Goal: Book appointment/travel/reservation

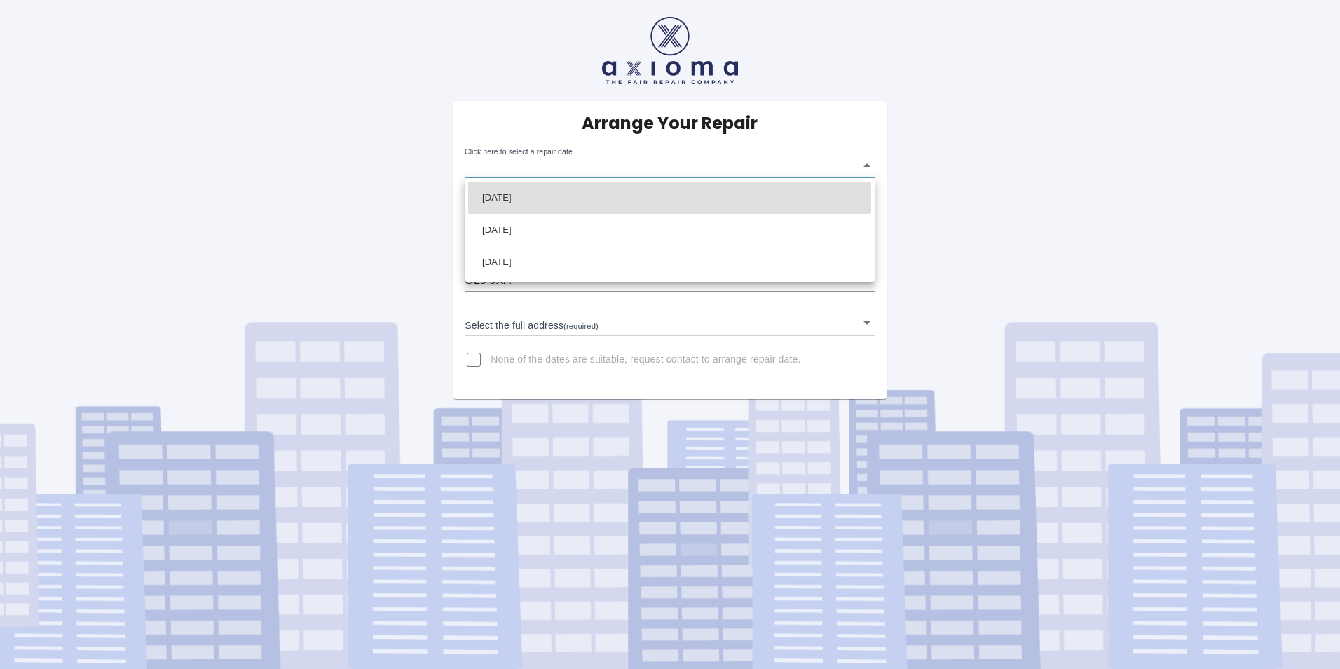
click at [658, 163] on body "Arrange Your Repair Click here to select a repair date ​ Phone Number   * 01616…" at bounding box center [670, 334] width 1340 height 669
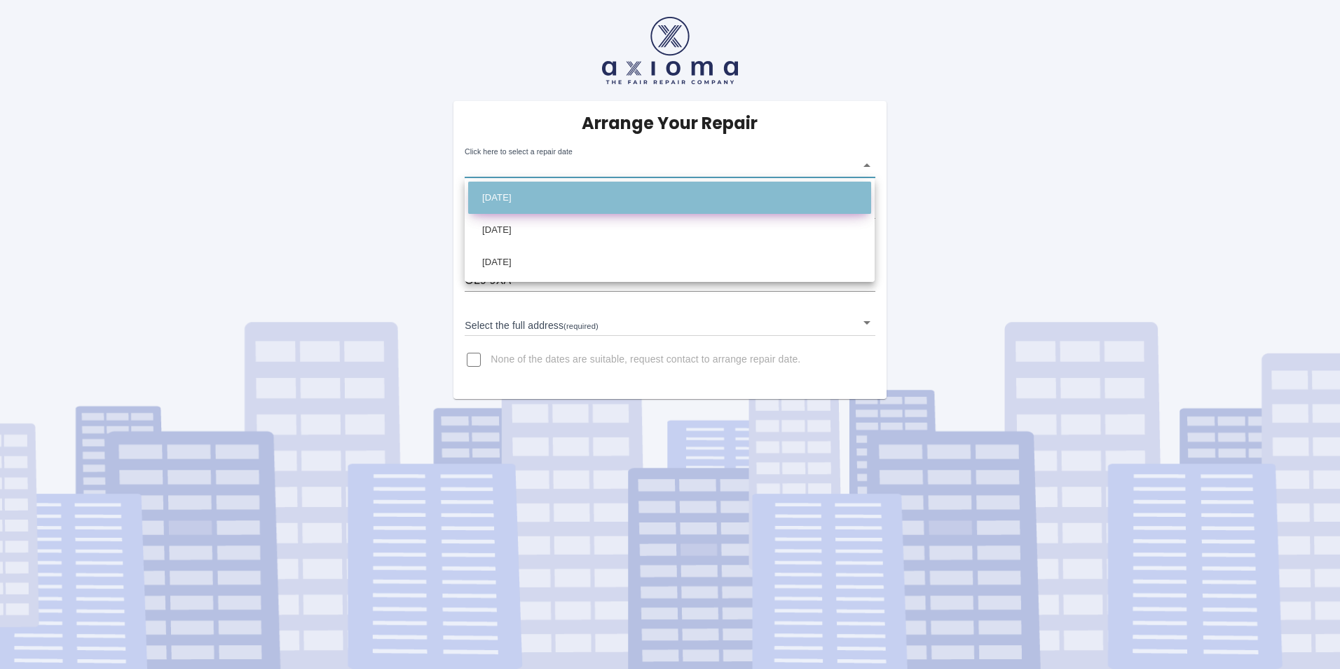
click at [528, 192] on li "[DATE]" at bounding box center [669, 198] width 403 height 32
type input "[DATE]T00:00:00.000Z"
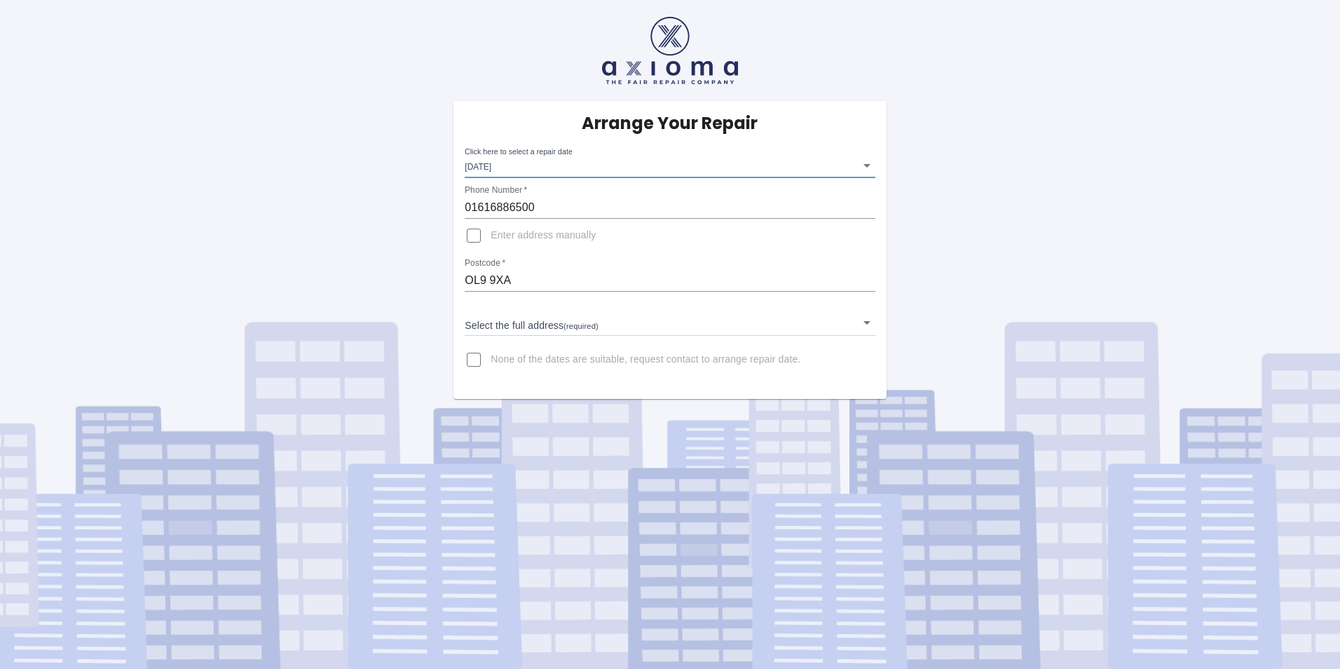
click at [558, 330] on body "Arrange Your Repair Click here to select a repair date [DATE] [DATE]T00:00:00.0…" at bounding box center [670, 334] width 1340 height 669
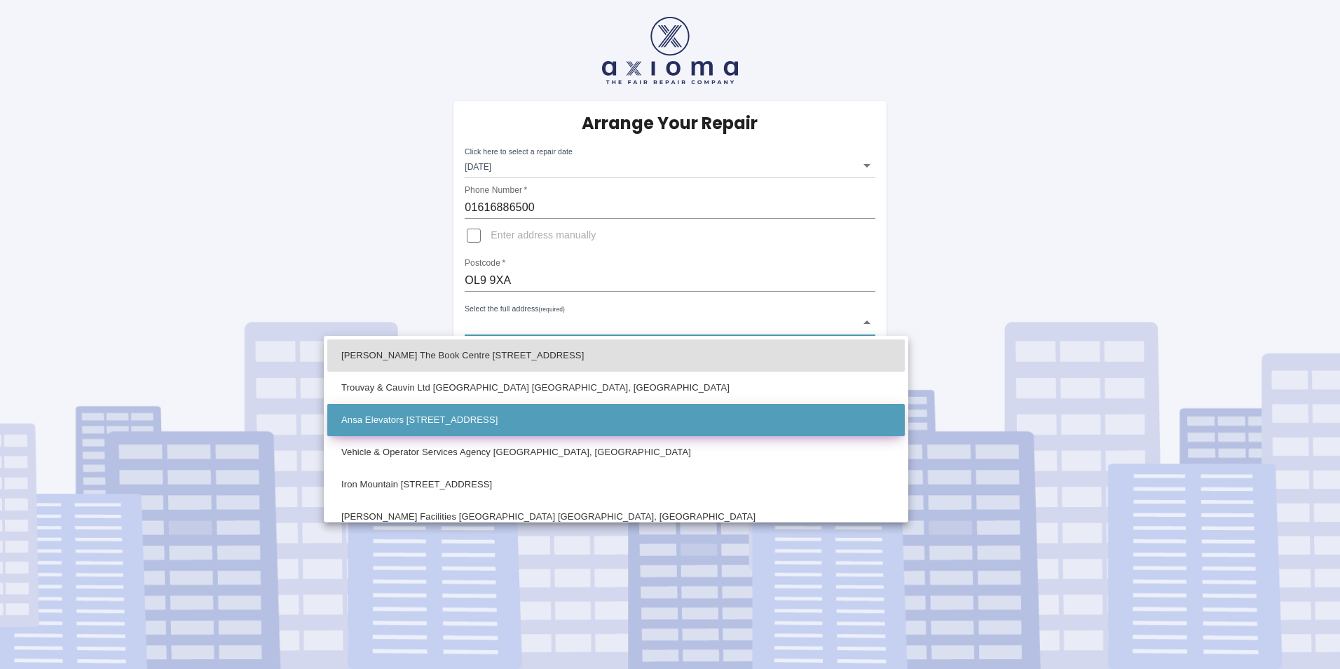
click at [492, 423] on li "Ansa Elevators Unit 21 Broadgate, Oldham Broadway Business Park Chadderton, Old…" at bounding box center [616, 420] width 578 height 32
type input "Ansa Elevators Unit 21 Broadgate, Oldham Broadway Business Park Chadderton, Old…"
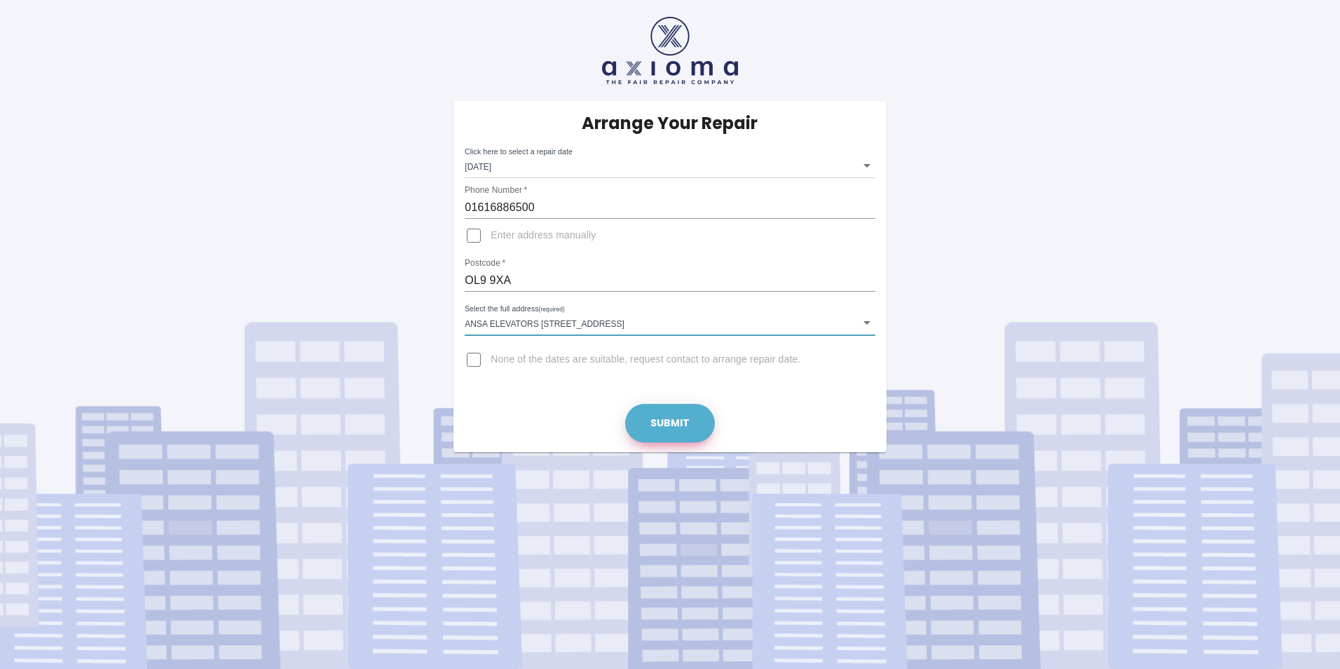
click at [669, 431] on button "Submit" at bounding box center [670, 423] width 90 height 39
